Goal: Task Accomplishment & Management: Complete application form

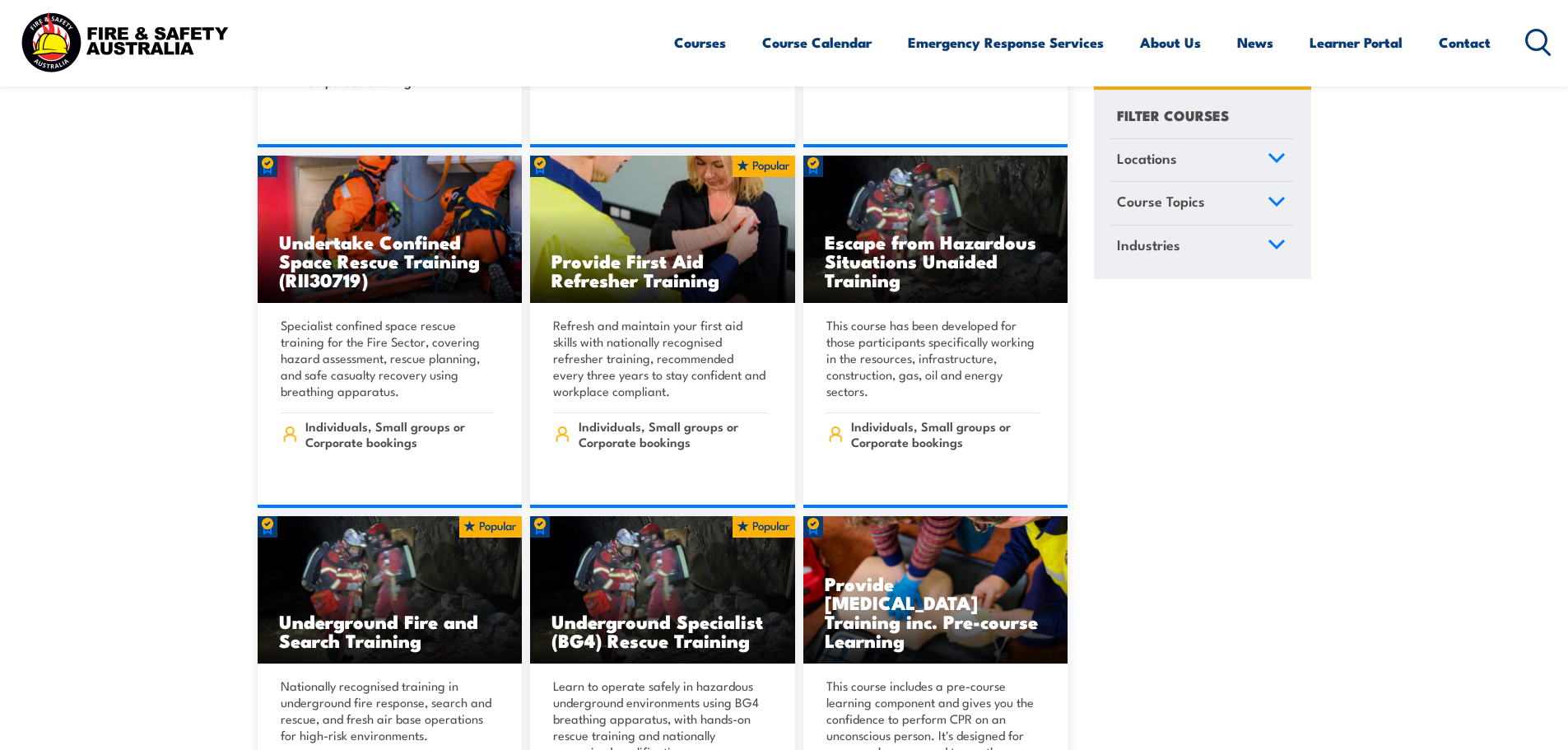
scroll to position [165, 0]
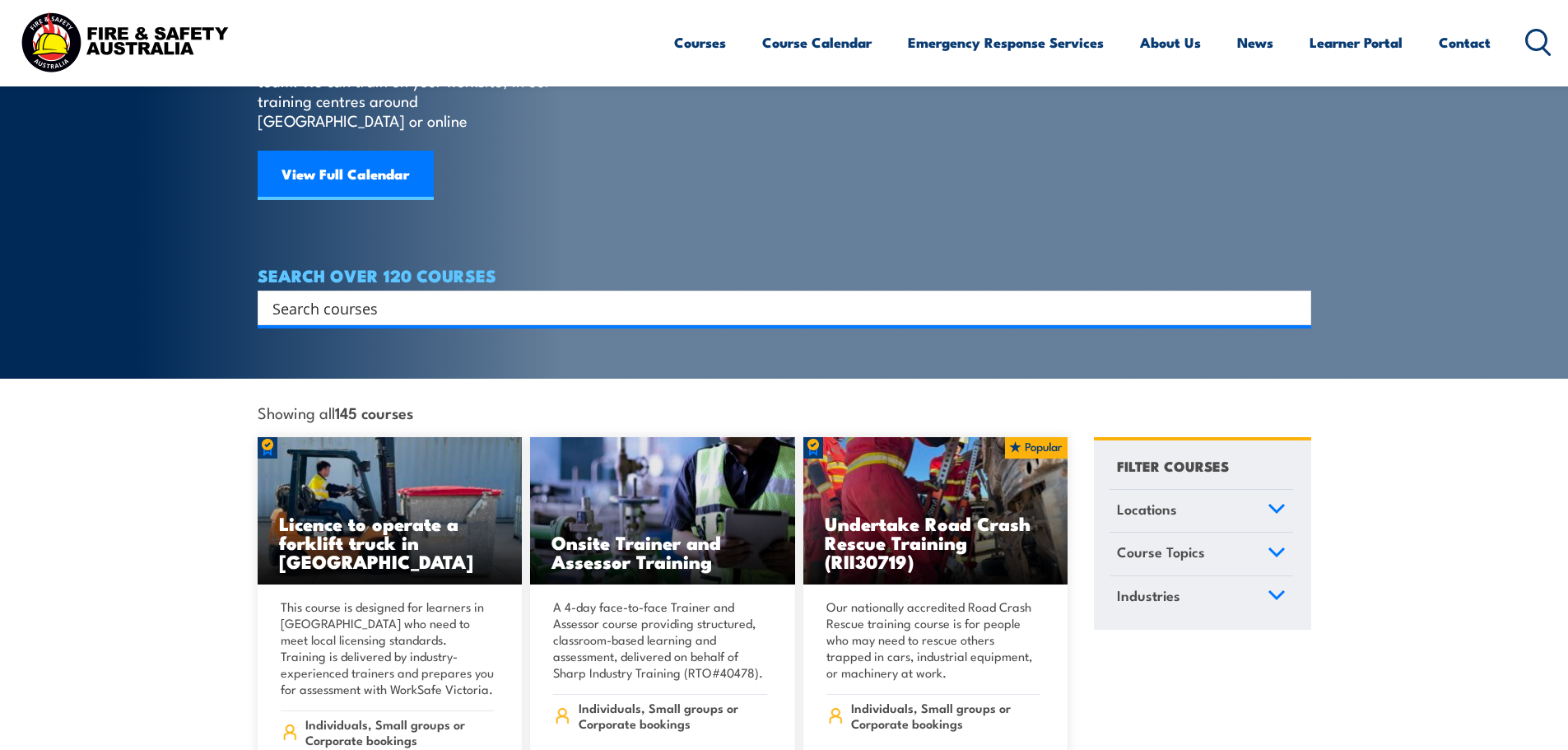
click at [468, 295] on input "Search input" at bounding box center [774, 307] width 1002 height 25
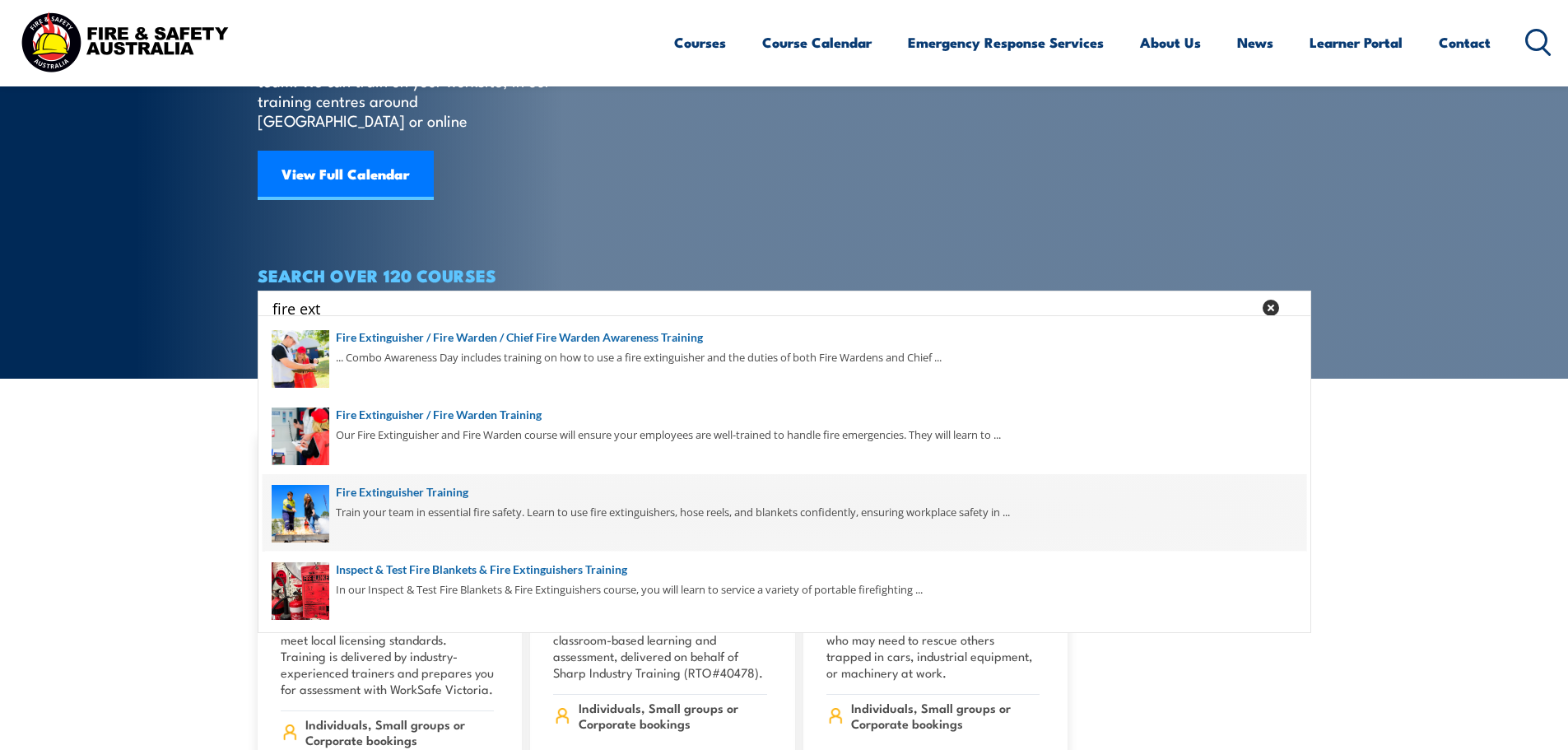
type input "fire ext"
click at [480, 498] on span at bounding box center [784, 513] width 1044 height 78
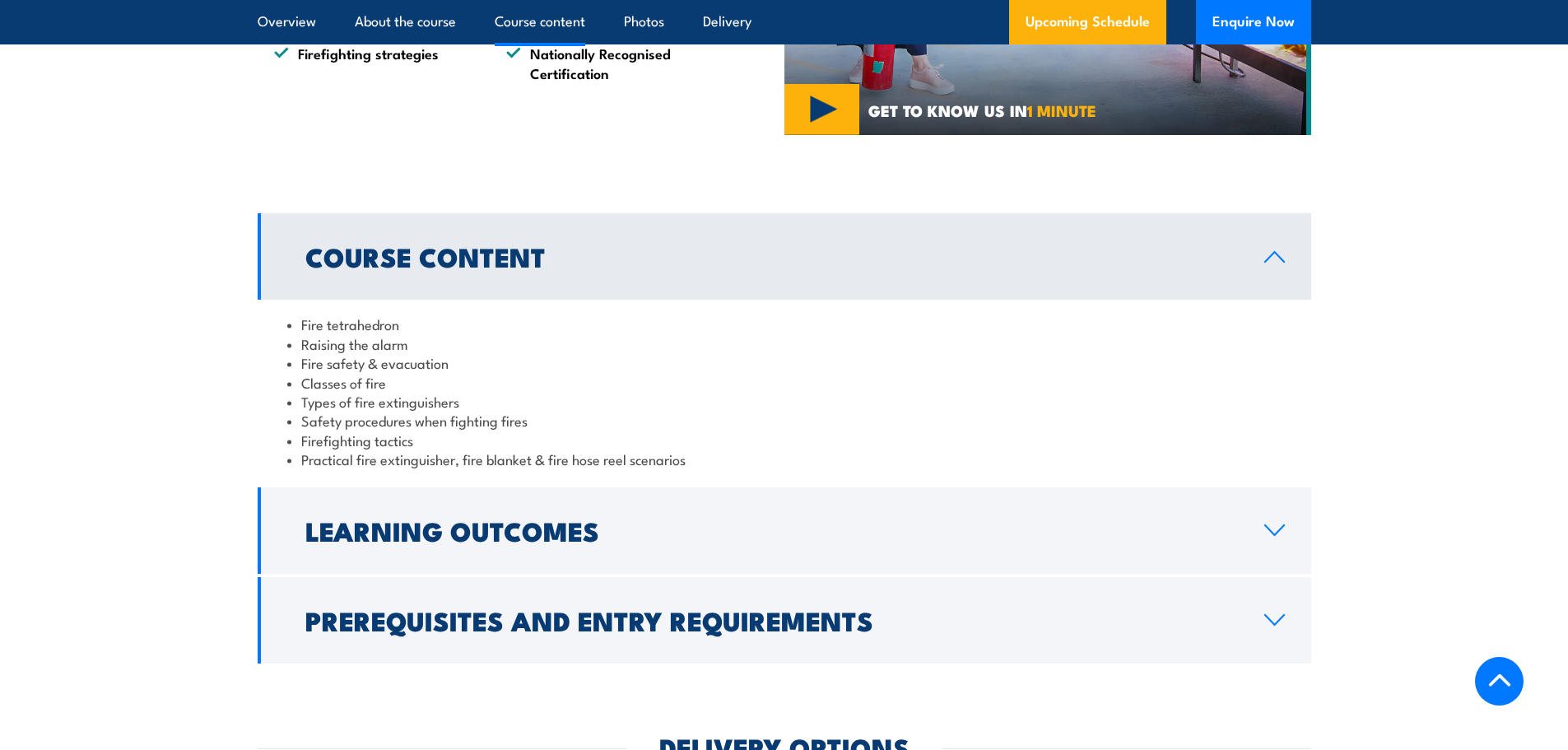
scroll to position [1481, 0]
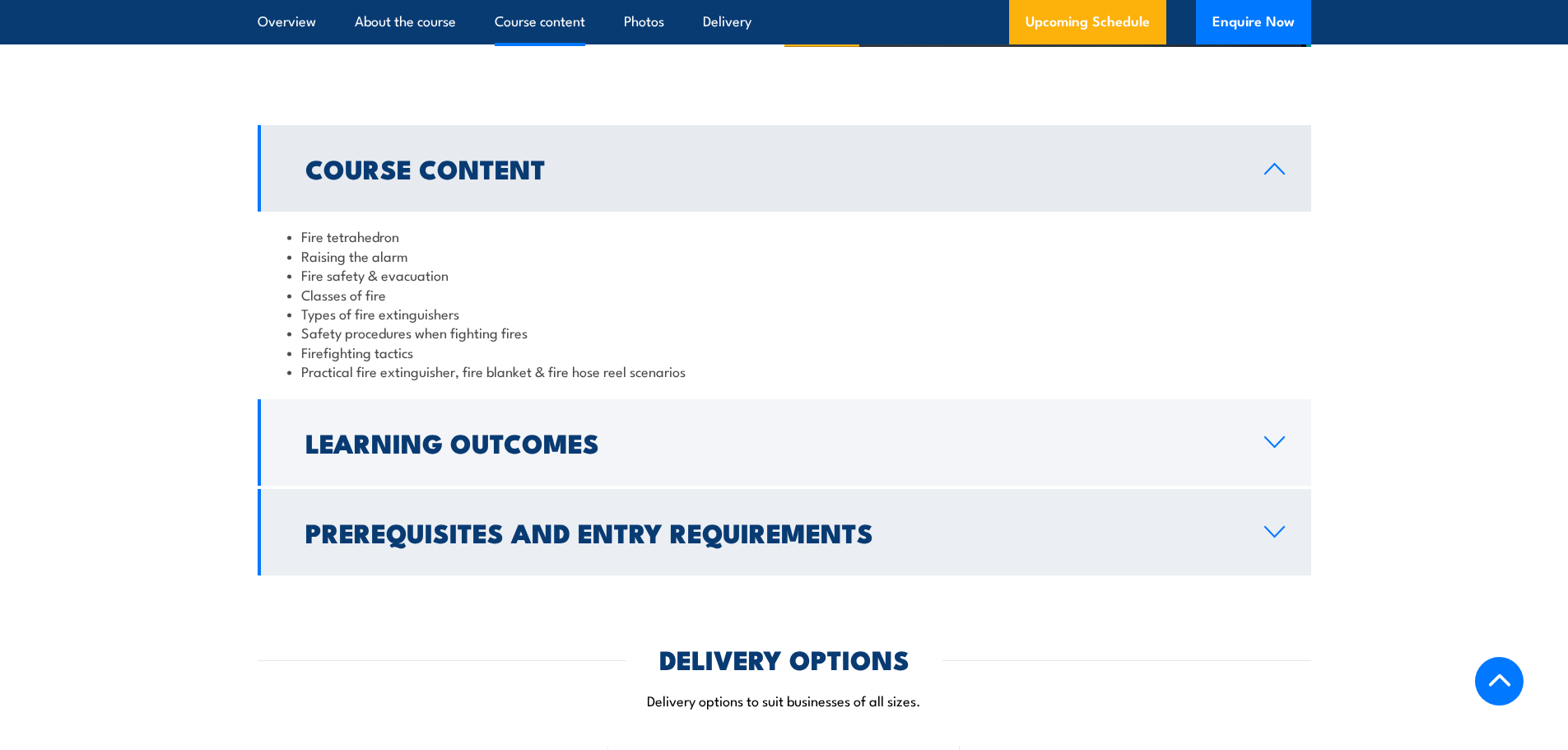
click at [795, 510] on link "Prerequisites and Entry Requirements" at bounding box center [784, 532] width 1053 height 86
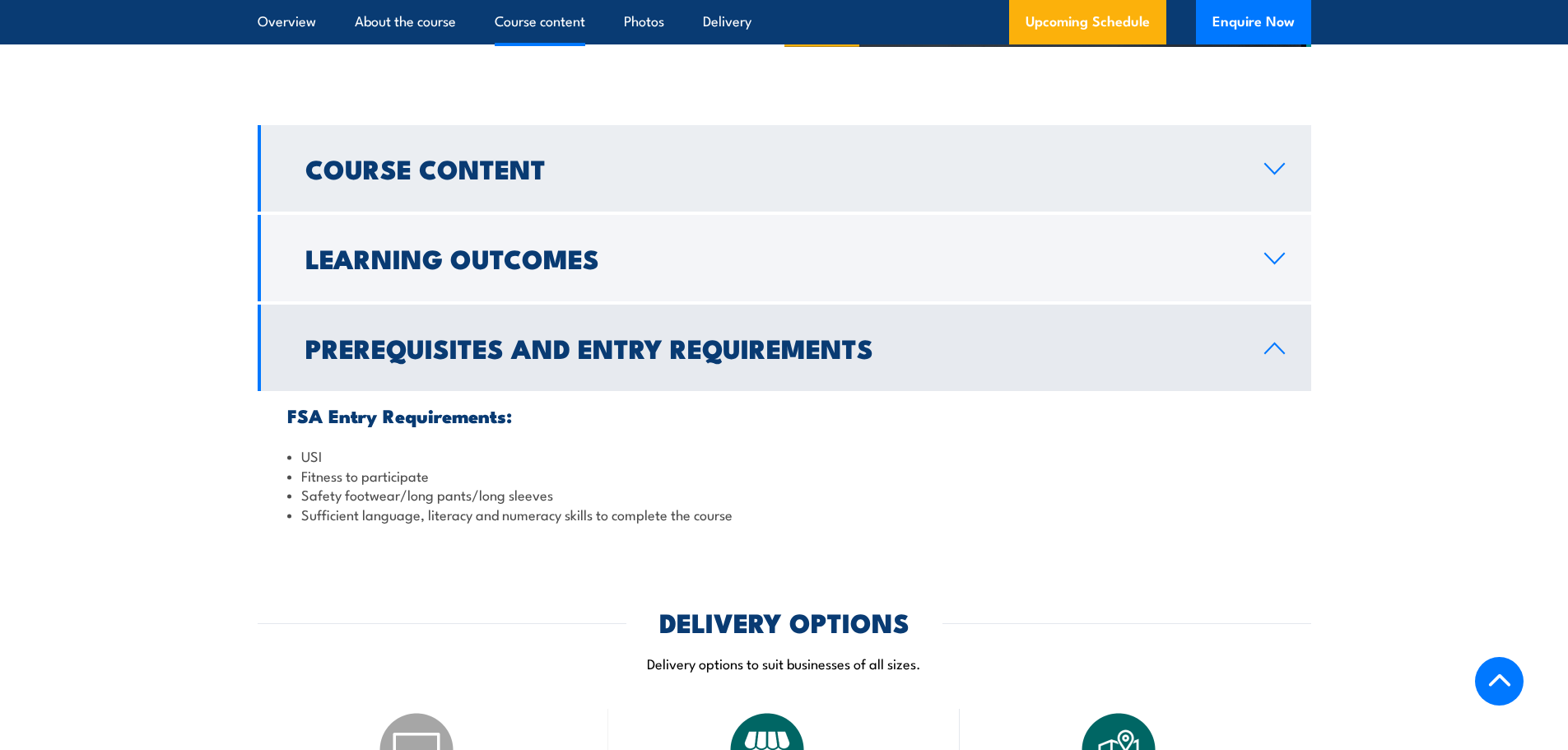
click at [924, 157] on h2 "Course Content" at bounding box center [772, 167] width 933 height 23
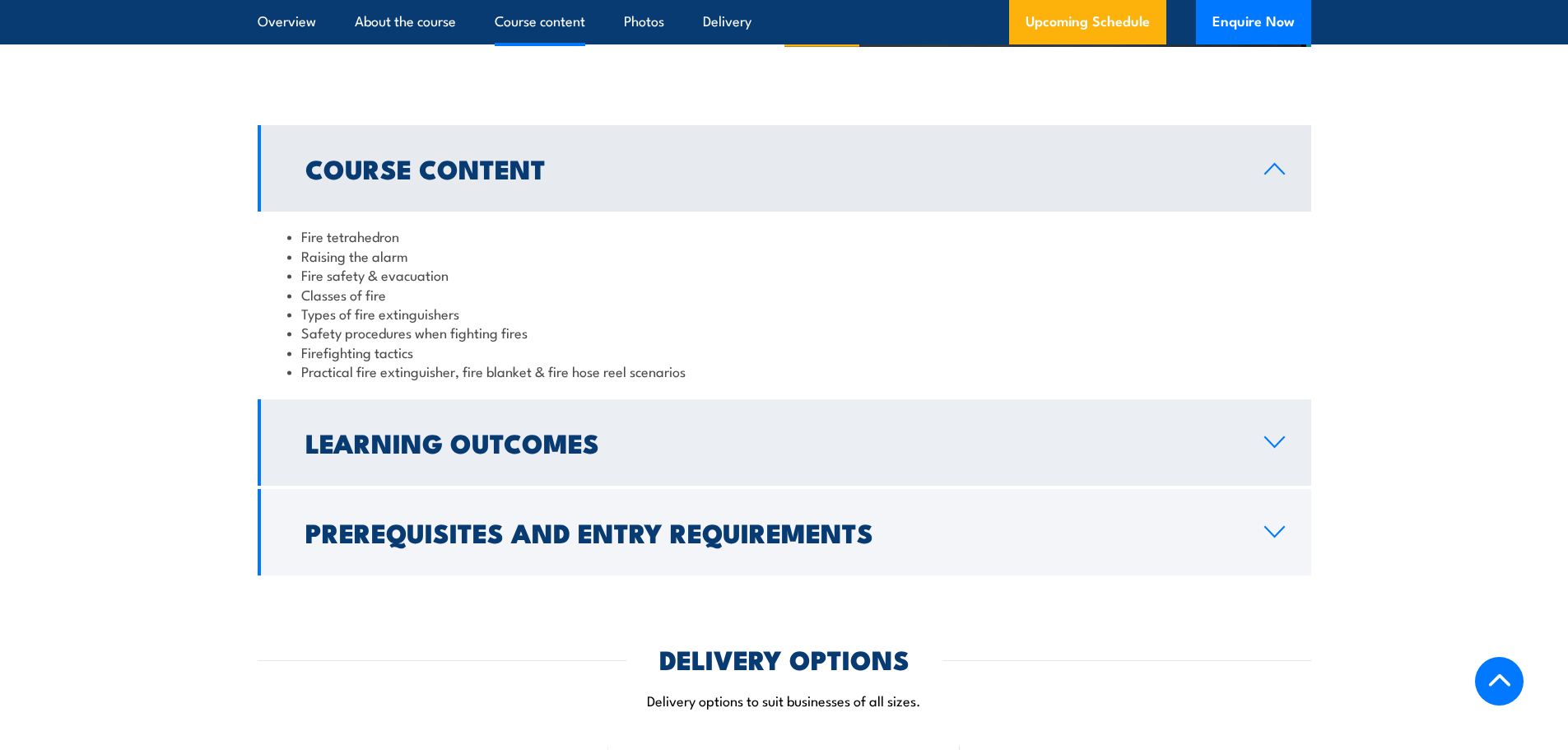
click at [879, 415] on link "Learning Outcomes" at bounding box center [784, 442] width 1053 height 86
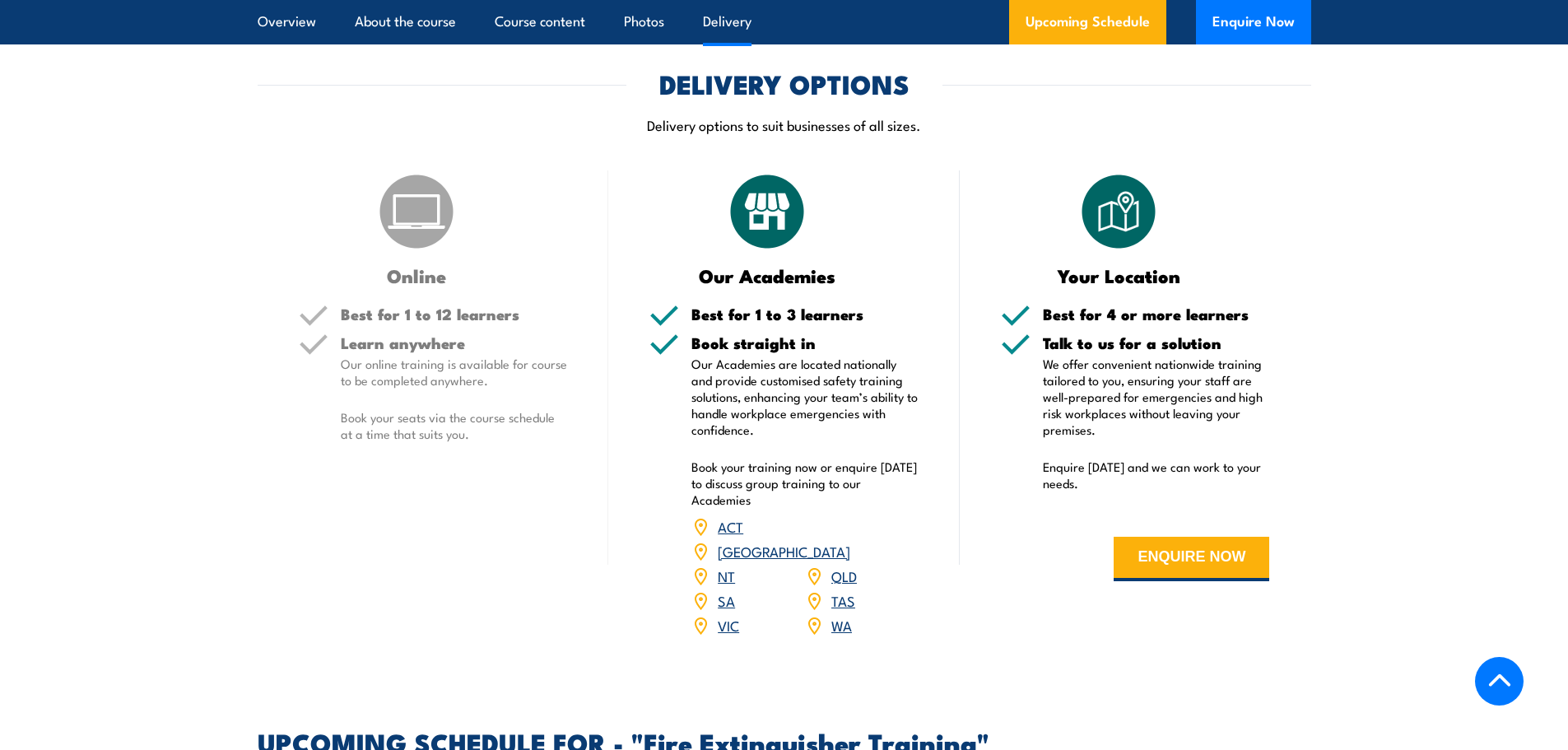
scroll to position [1893, 0]
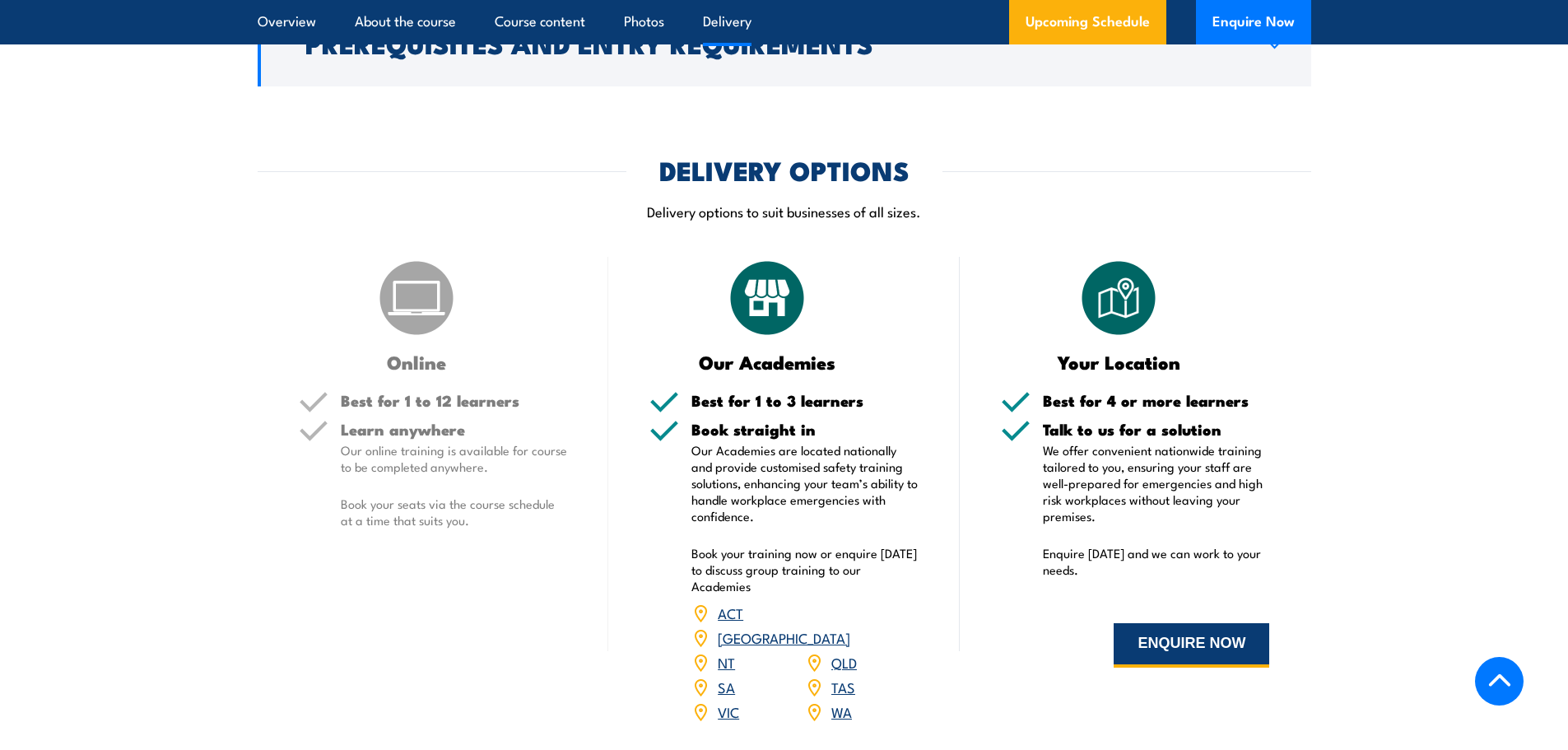
click at [1148, 664] on button "ENQUIRE NOW" at bounding box center [1192, 645] width 155 height 44
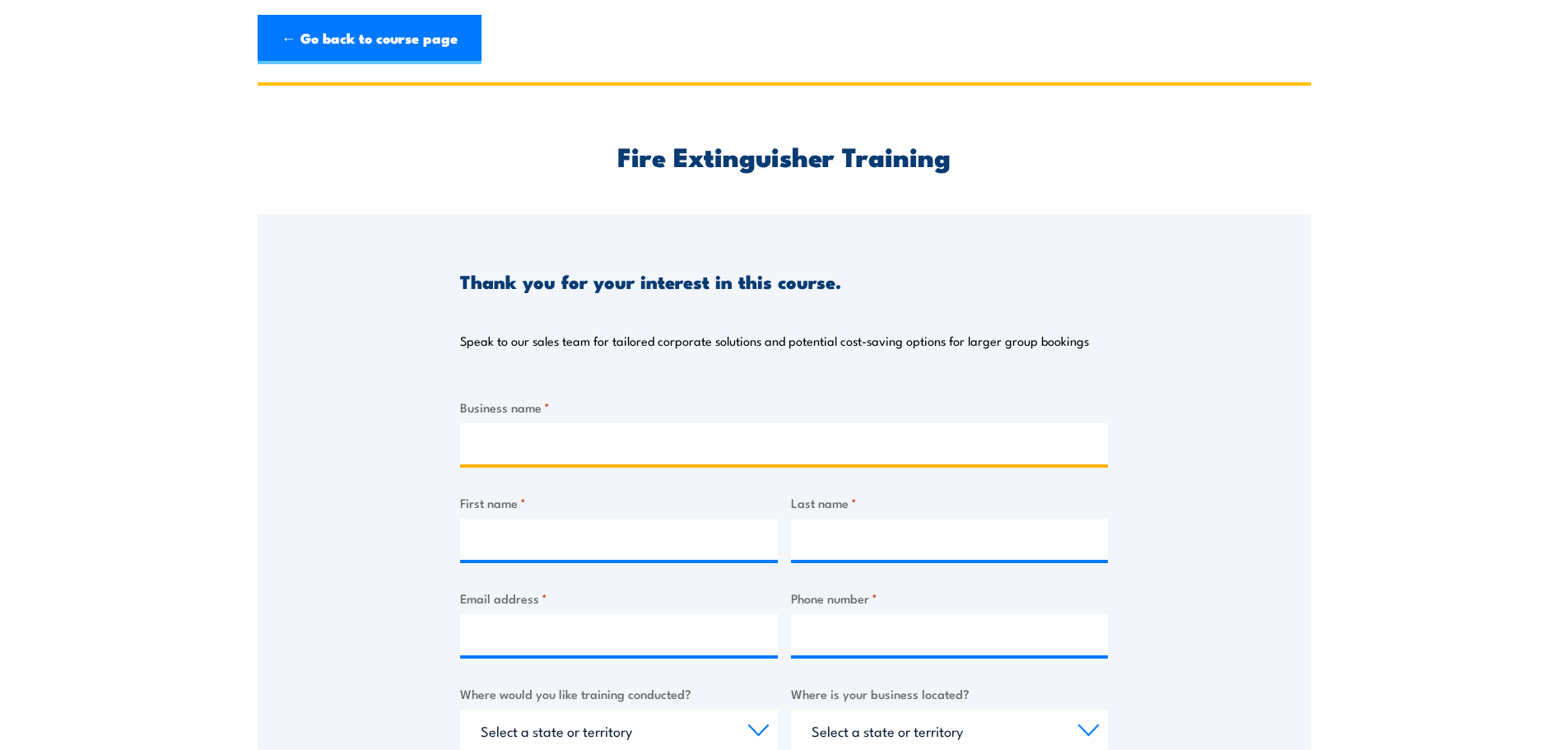
click at [674, 428] on input "Business name *" at bounding box center [784, 444] width 648 height 41
type input "Cummins [GEOGRAPHIC_DATA]"
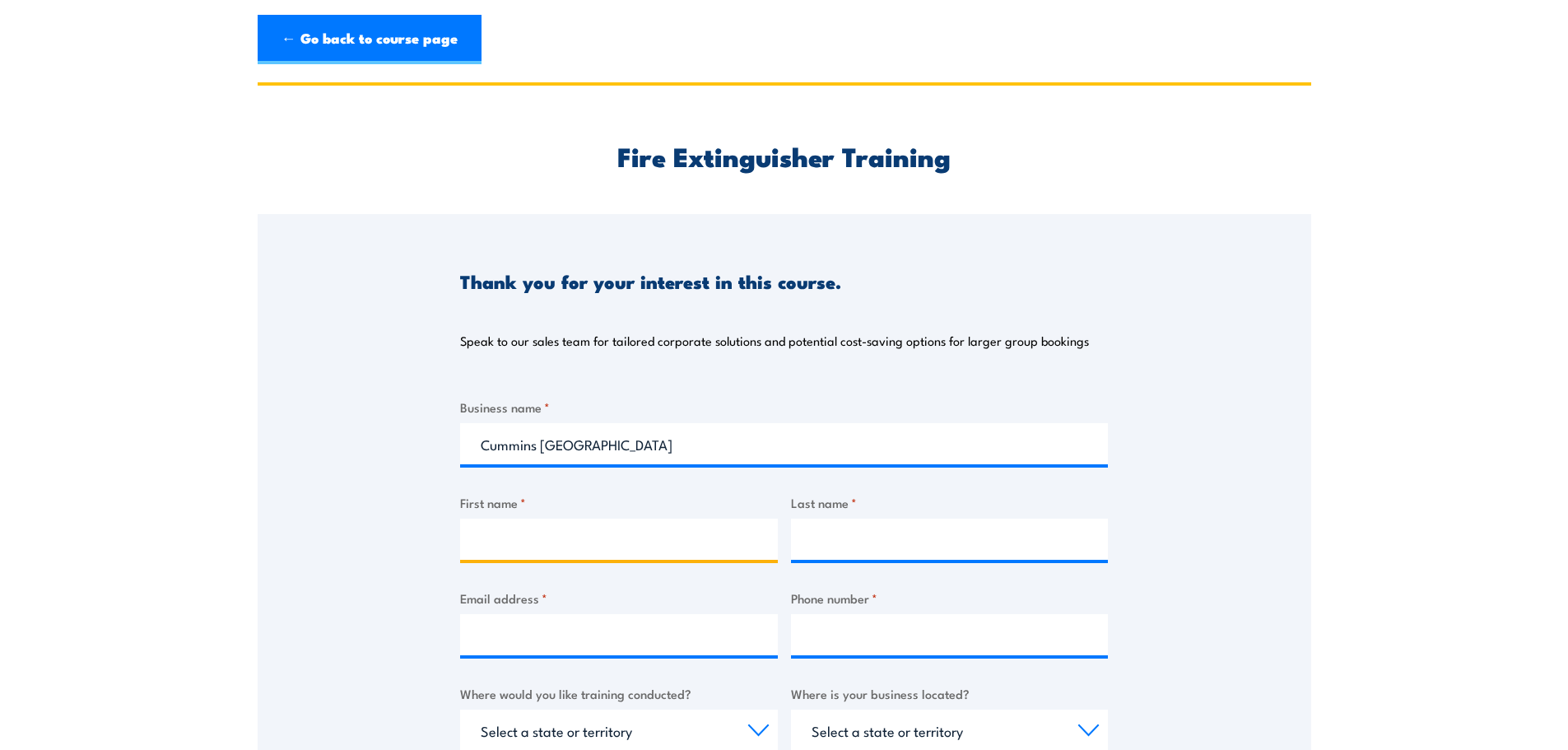
click at [501, 557] on input "First name *" at bounding box center [619, 539] width 318 height 41
type input "[PERSON_NAME]"
type input "Talty"
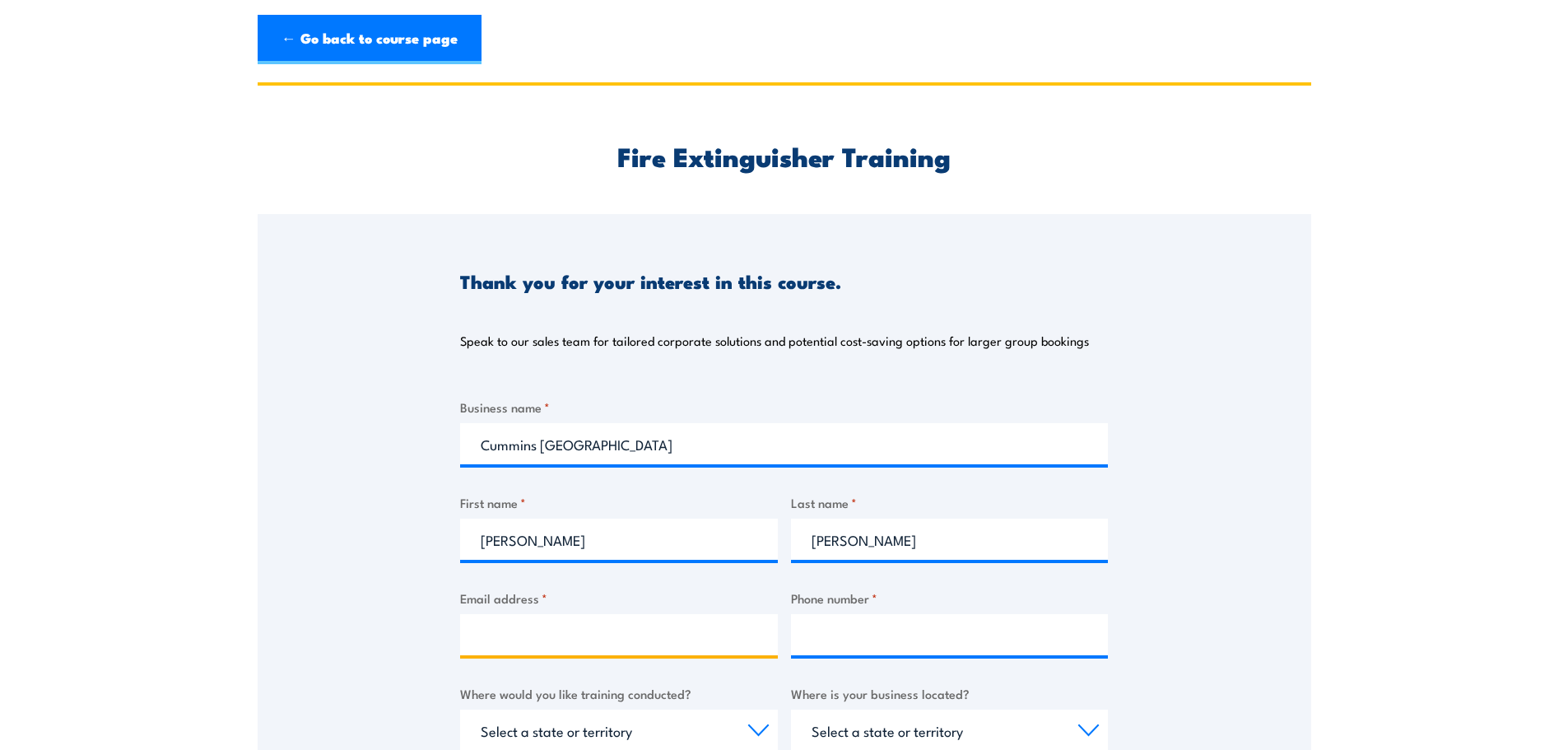
type input "sg312@cummins.com"
type input "0488793851"
select select "QLD"
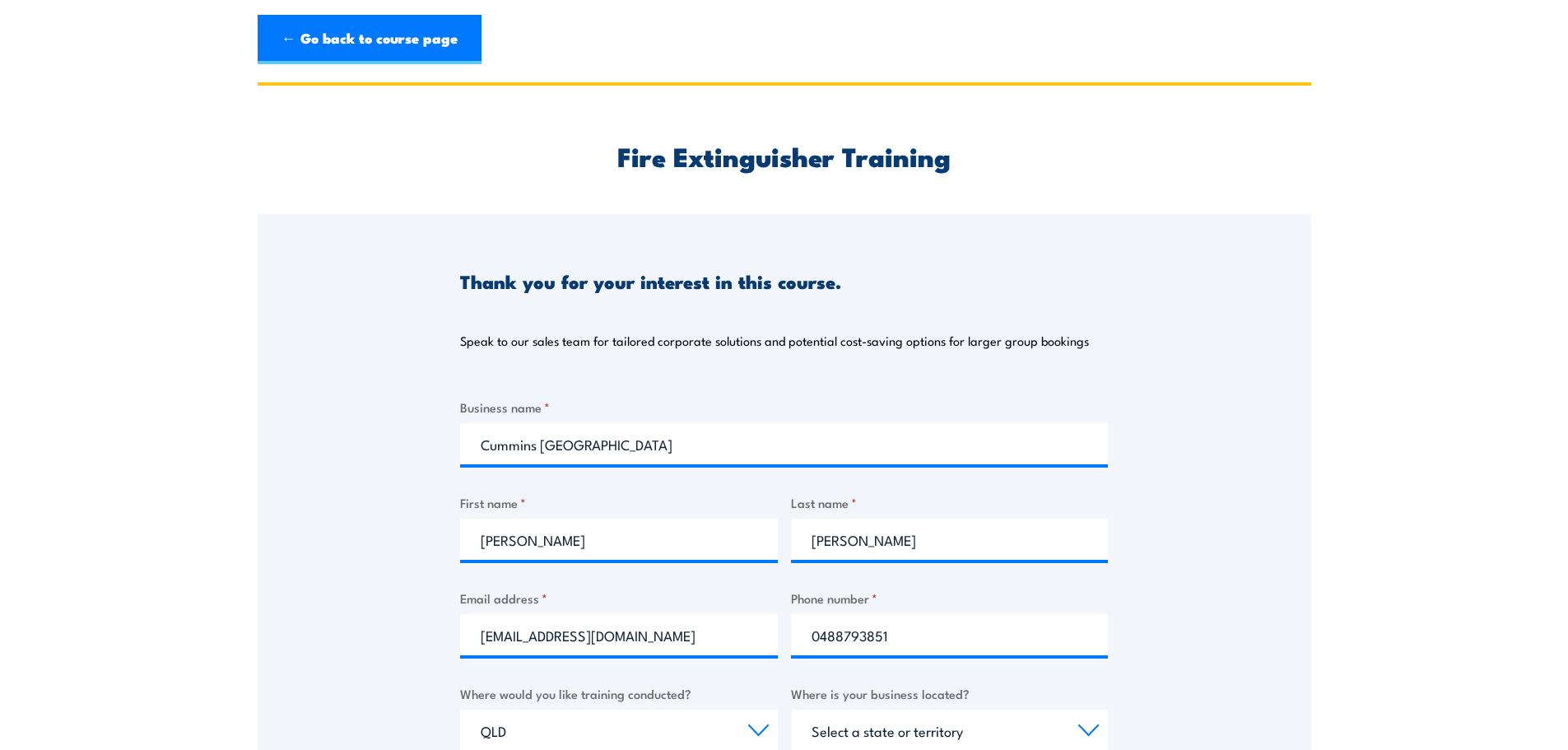
select select "QLD"
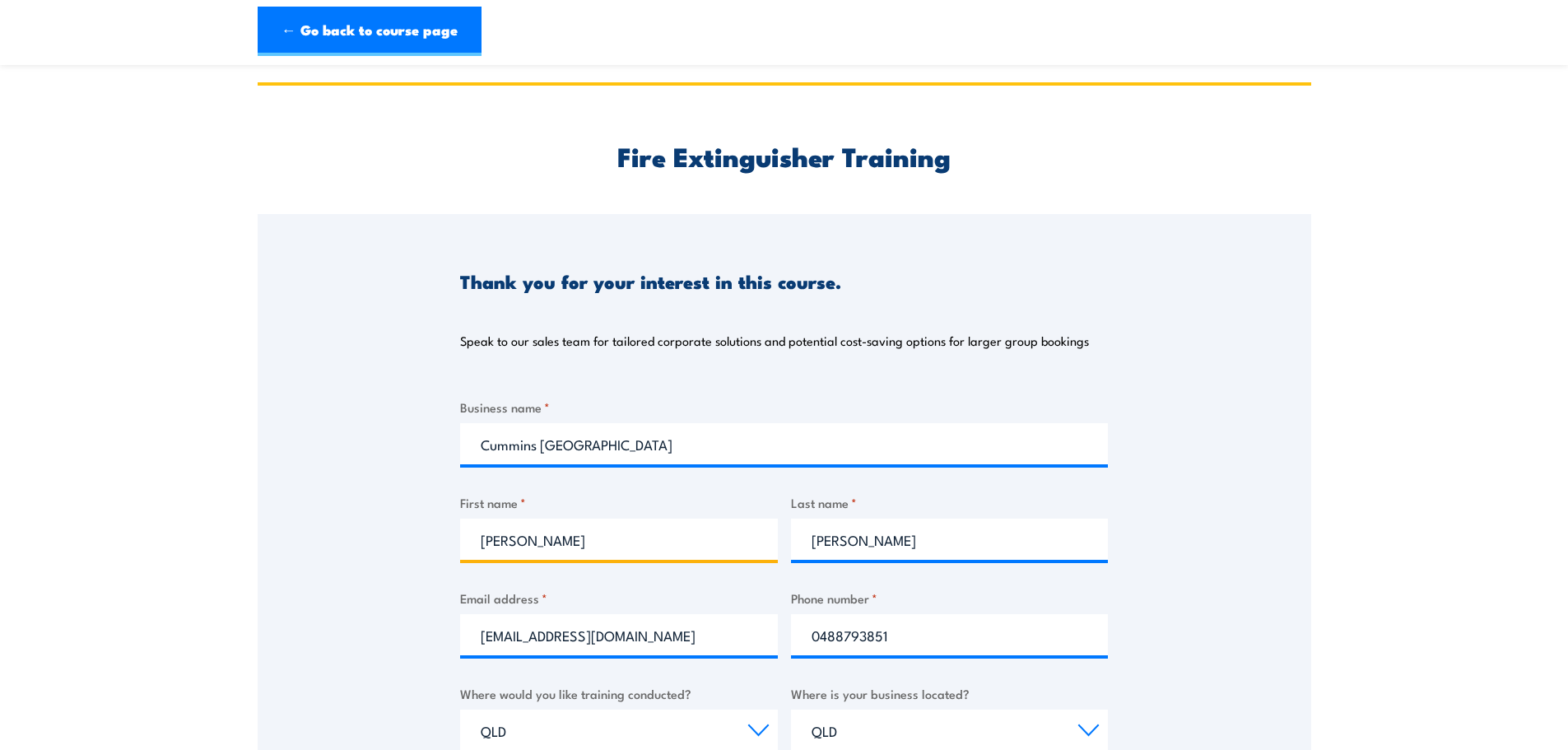
scroll to position [247, 0]
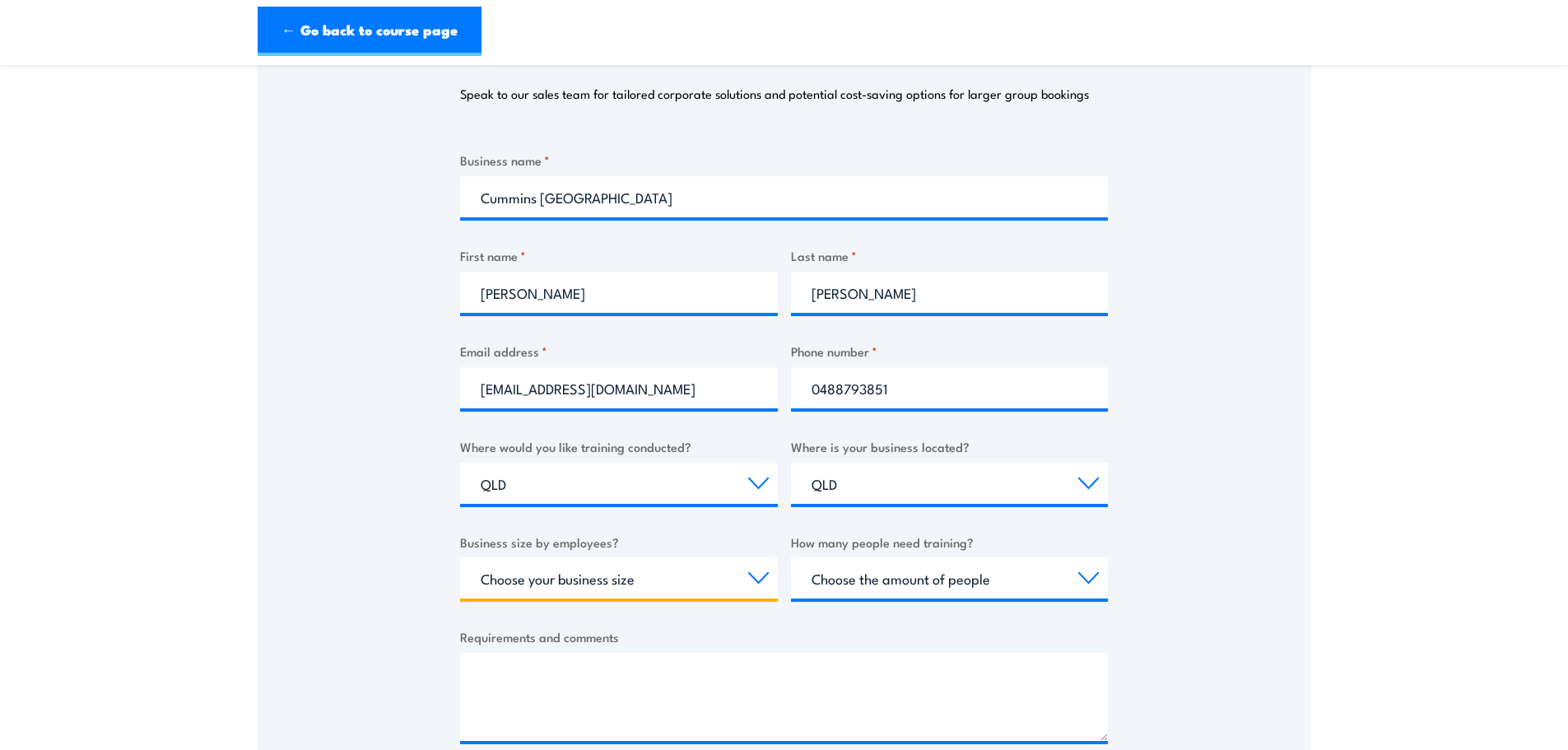
click at [582, 571] on select "Choose your business size 1 to 19 20 to 199 200+" at bounding box center [619, 577] width 318 height 41
select select "20 to 199"
click at [460, 557] on select "Choose your business size 1 to 19 20 to 199 200+" at bounding box center [619, 577] width 318 height 41
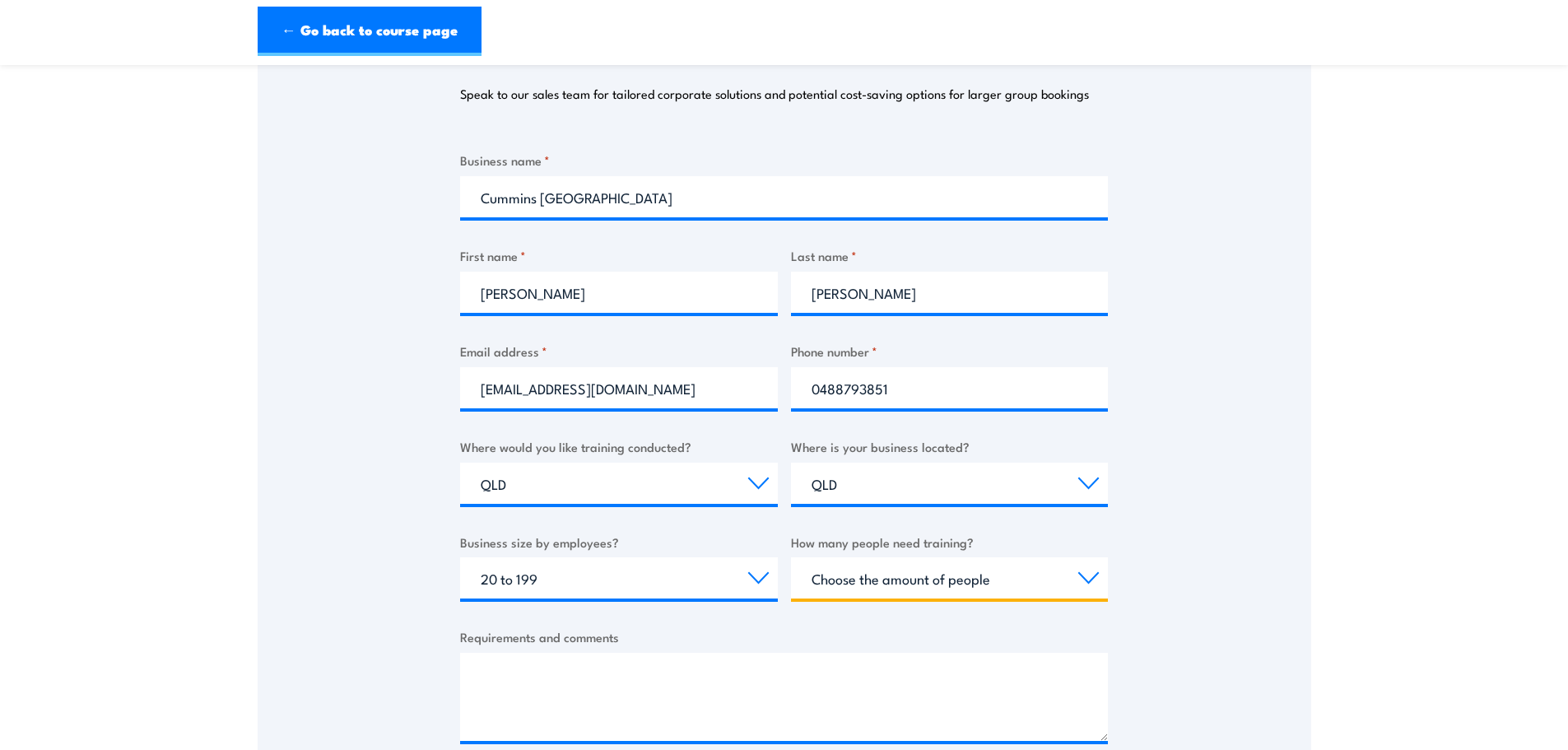
click at [1015, 591] on select "Choose the amount of people 1 to 4 5 to 19 20+" at bounding box center [950, 577] width 318 height 41
select select "20+"
click at [791, 557] on select "Choose the amount of people 1 to 4 5 to 19 20+" at bounding box center [950, 577] width 318 height 41
